Goal: Task Accomplishment & Management: Use online tool/utility

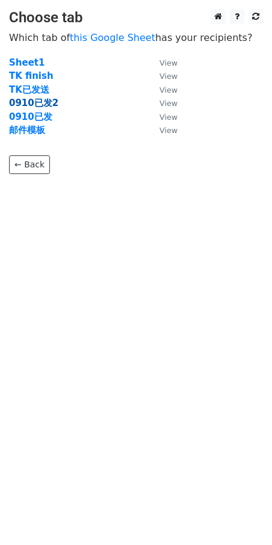
click at [31, 104] on strong "0910已发2" at bounding box center [33, 103] width 49 height 11
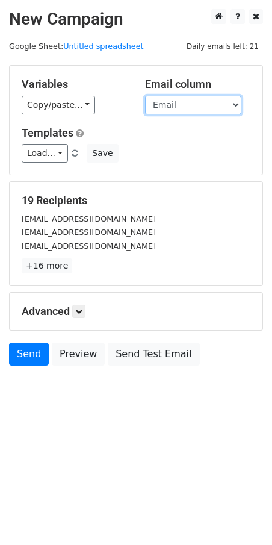
click at [179, 104] on select "FirstName Email" at bounding box center [193, 105] width 96 height 19
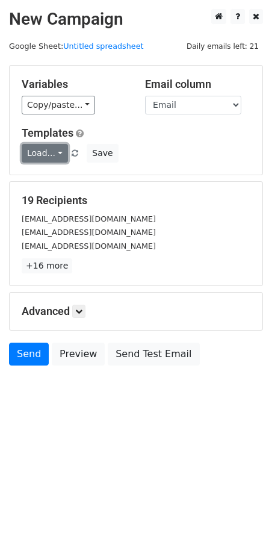
click at [41, 155] on link "Load..." at bounding box center [45, 153] width 46 height 19
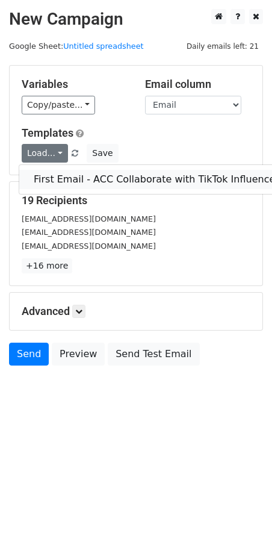
click at [58, 174] on link "First Email - ACC Collaborate with TikTok Influencer" at bounding box center [156, 179] width 275 height 19
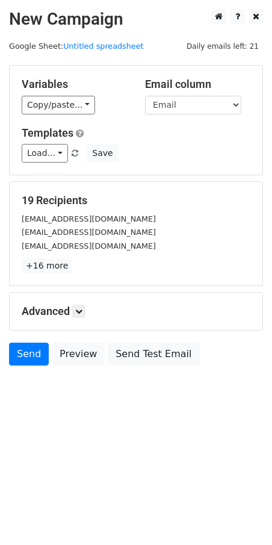
click at [190, 155] on div "Load... First Email - ACC Collaborate with TikTok Influencer Save" at bounding box center [136, 153] width 247 height 19
click at [83, 313] on icon at bounding box center [78, 311] width 7 height 7
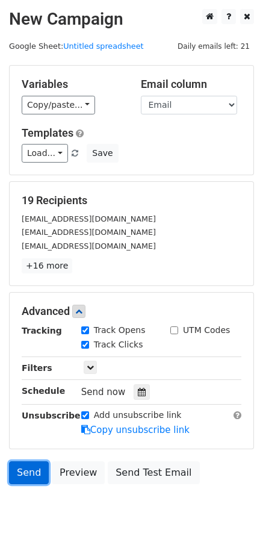
click at [19, 476] on link "Send" at bounding box center [29, 473] width 40 height 23
